Goal: Information Seeking & Learning: Learn about a topic

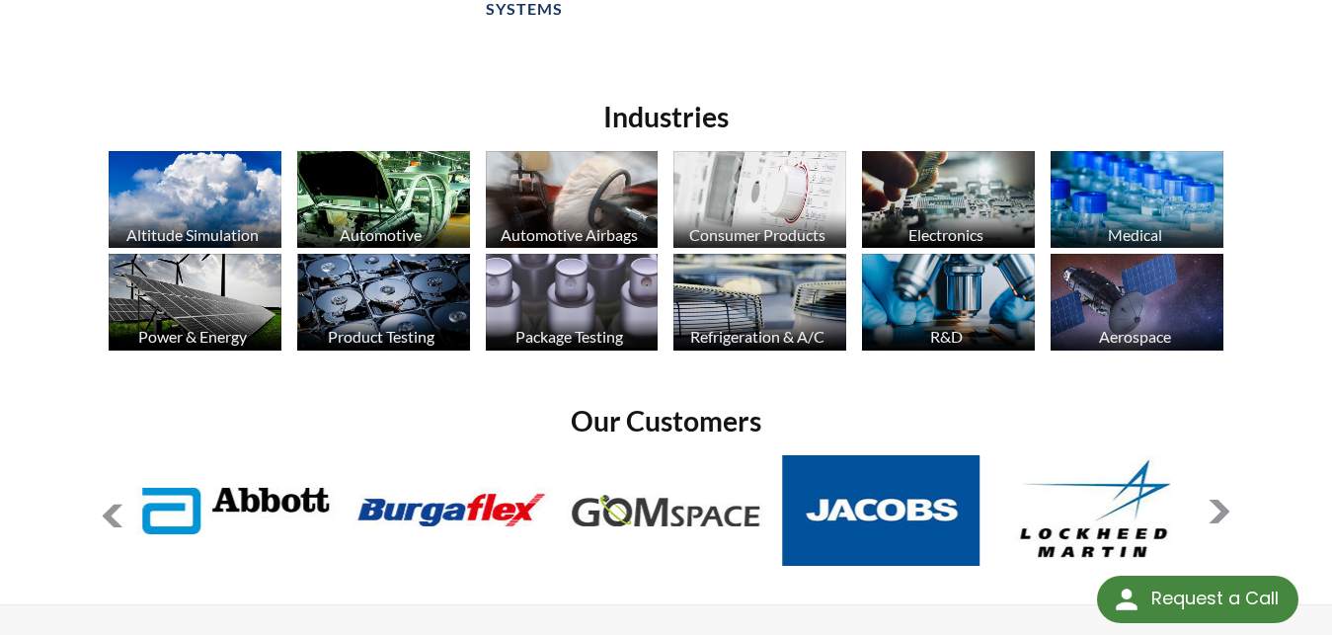
scroll to position [1688, 0]
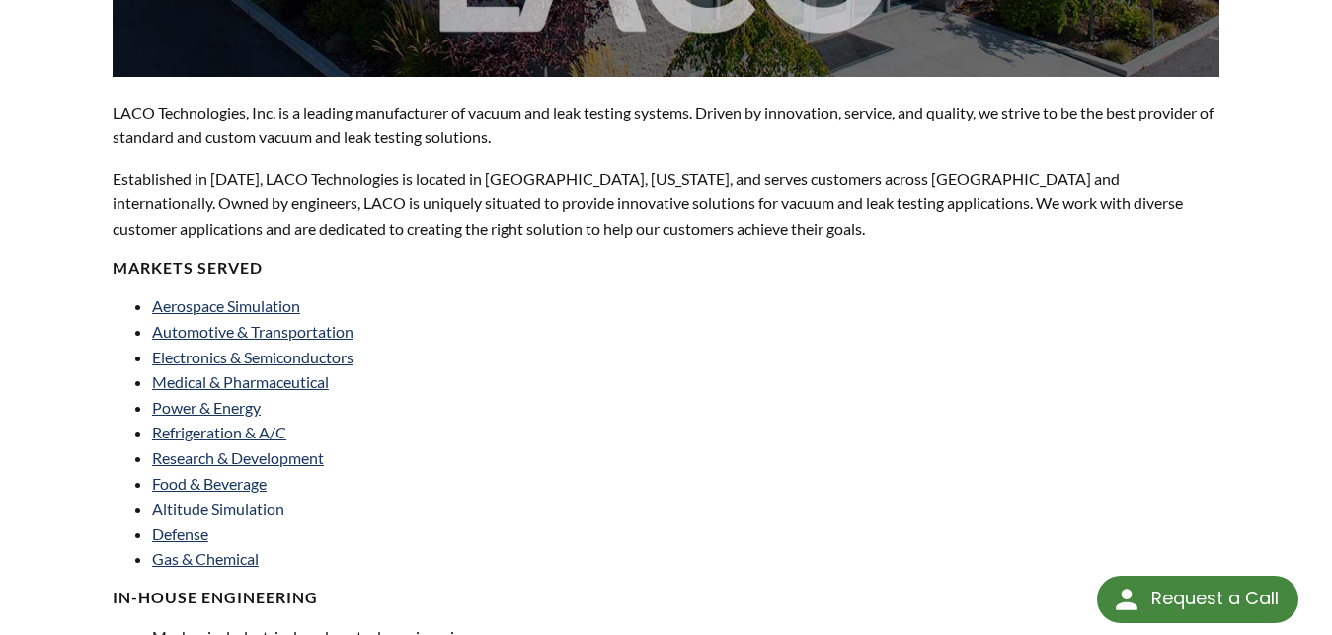
scroll to position [93, 0]
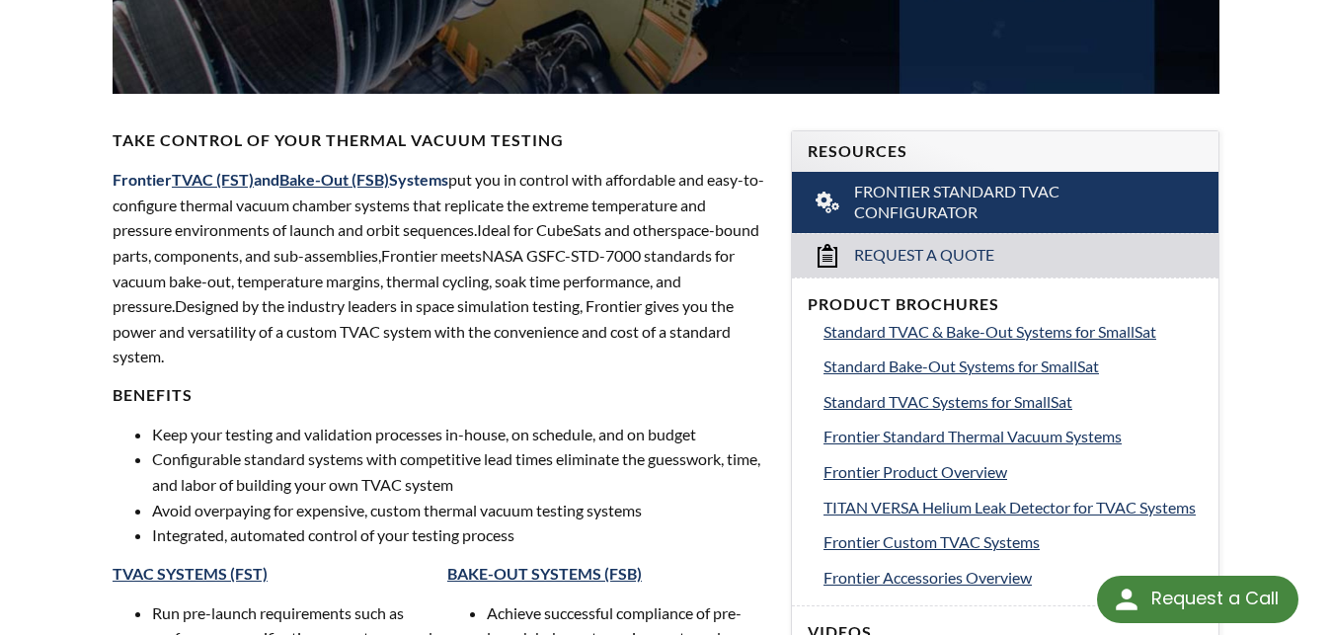
scroll to position [504, 0]
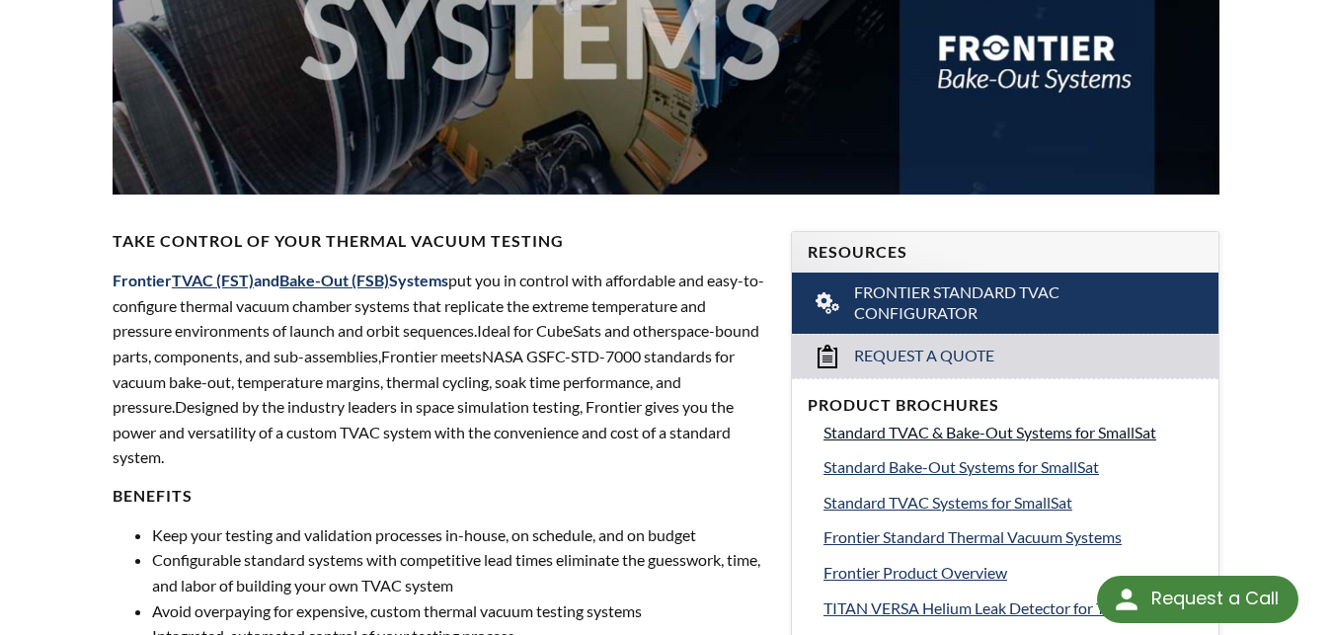
click at [913, 423] on span "Standard TVAC & Bake-Out Systems for SmallSat" at bounding box center [990, 432] width 333 height 19
